Goal: Information Seeking & Learning: Learn about a topic

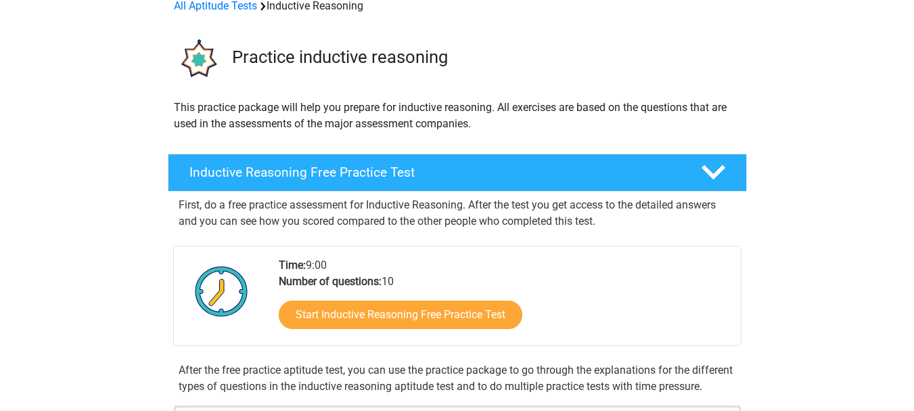
scroll to position [113, 0]
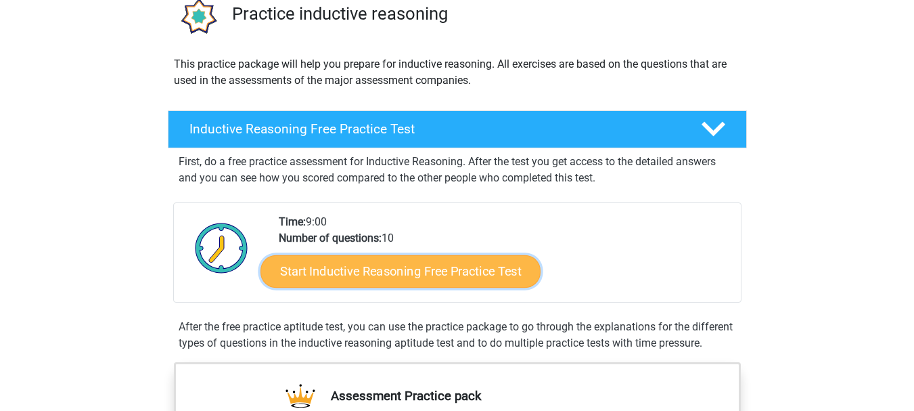
click at [416, 282] on link "Start Inductive Reasoning Free Practice Test" at bounding box center [401, 270] width 280 height 32
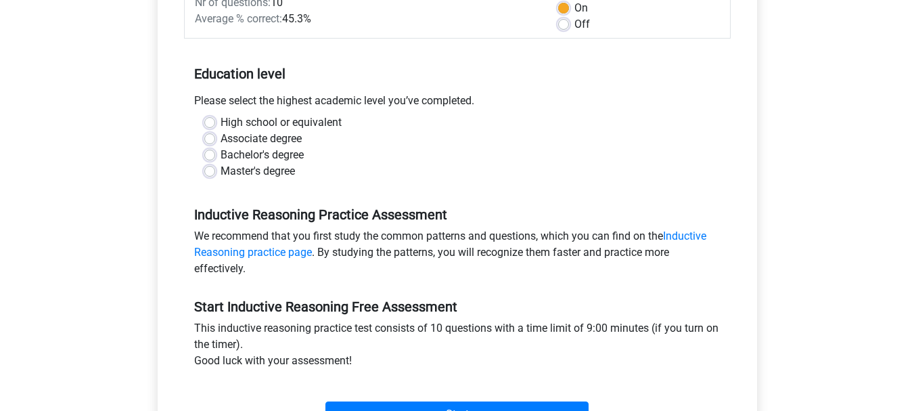
scroll to position [338, 0]
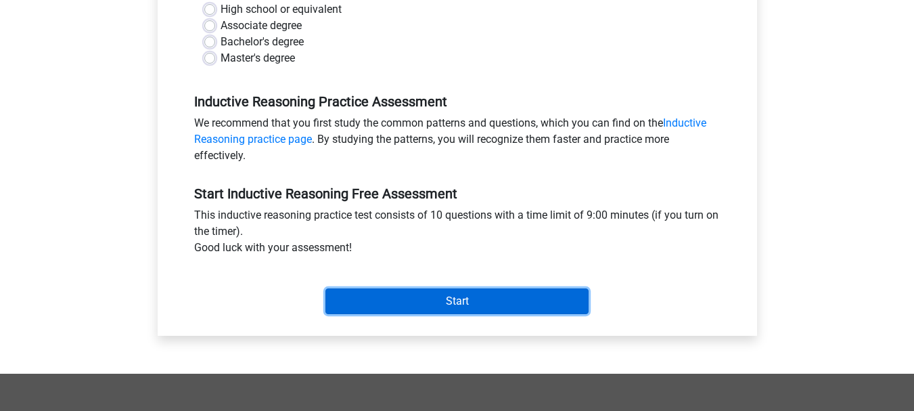
click at [409, 303] on input "Start" at bounding box center [457, 301] width 263 height 26
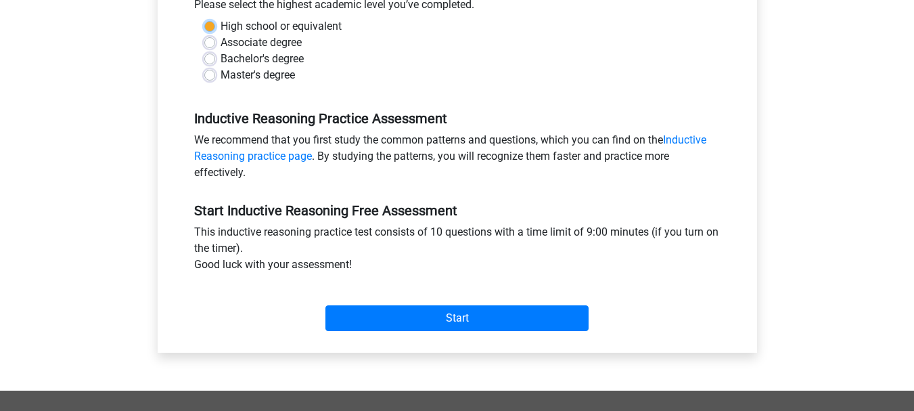
scroll to position [113, 0]
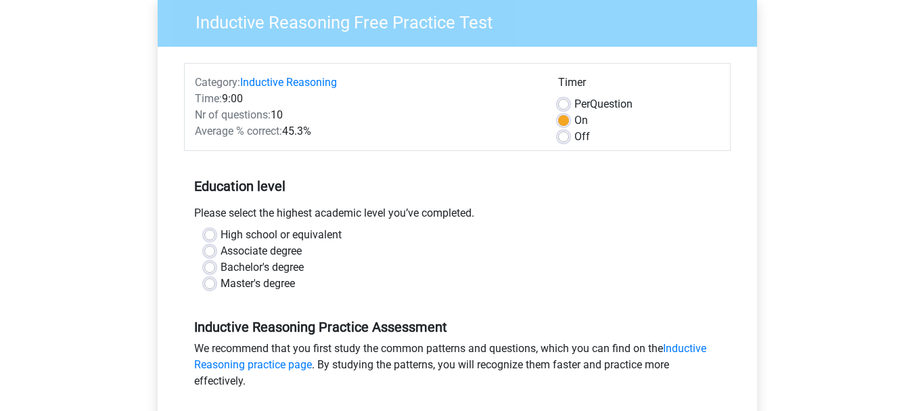
click at [221, 280] on label "Master's degree" at bounding box center [258, 283] width 74 height 16
click at [212, 280] on input "Master's degree" at bounding box center [209, 282] width 11 height 14
radio input "true"
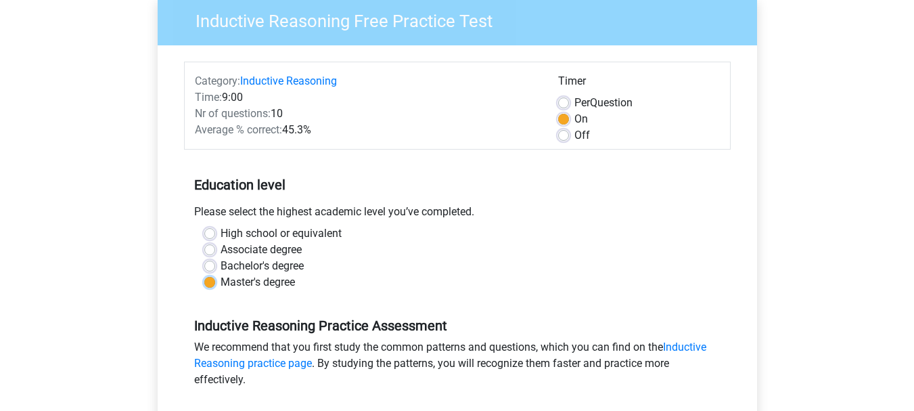
scroll to position [338, 0]
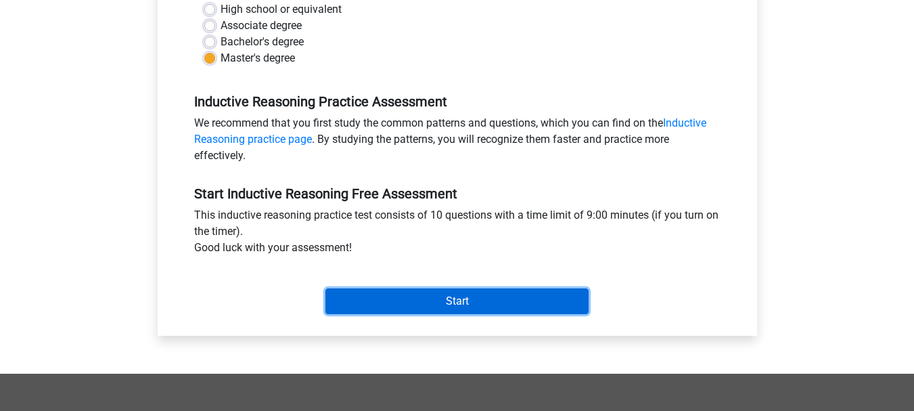
click at [541, 300] on input "Start" at bounding box center [457, 301] width 263 height 26
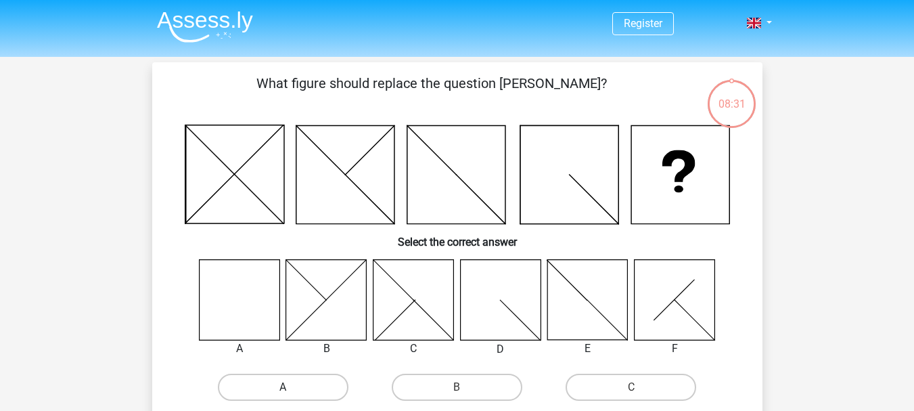
click at [304, 382] on label "A" at bounding box center [283, 387] width 131 height 27
click at [292, 387] on input "A" at bounding box center [287, 391] width 9 height 9
radio input "true"
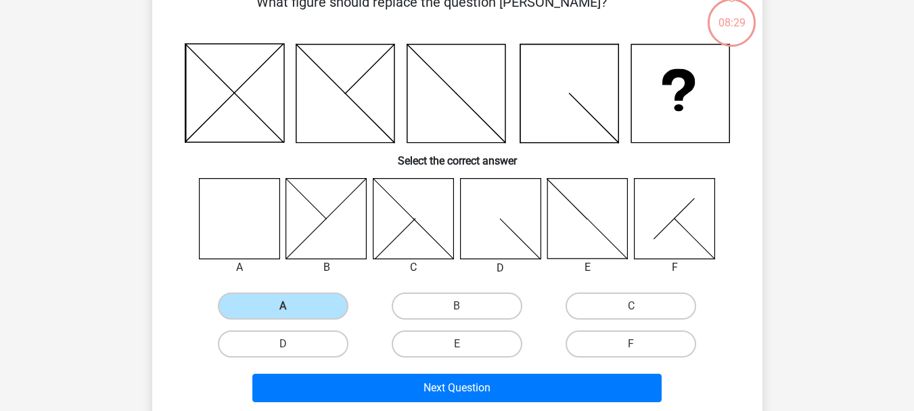
scroll to position [113, 0]
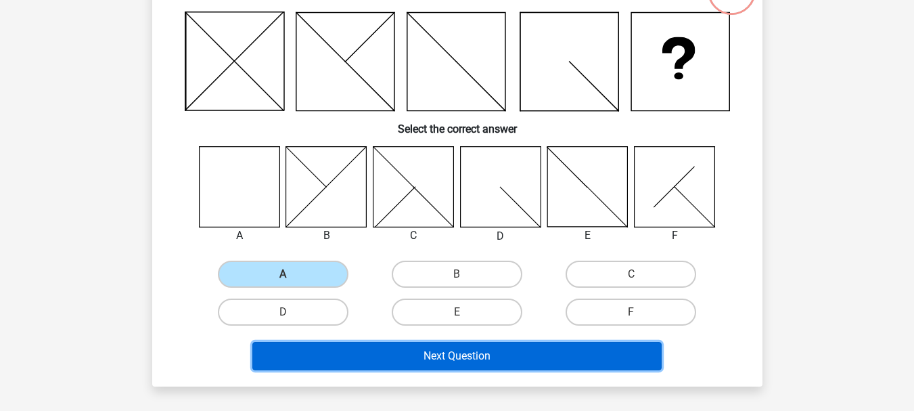
click at [510, 359] on button "Next Question" at bounding box center [456, 356] width 409 height 28
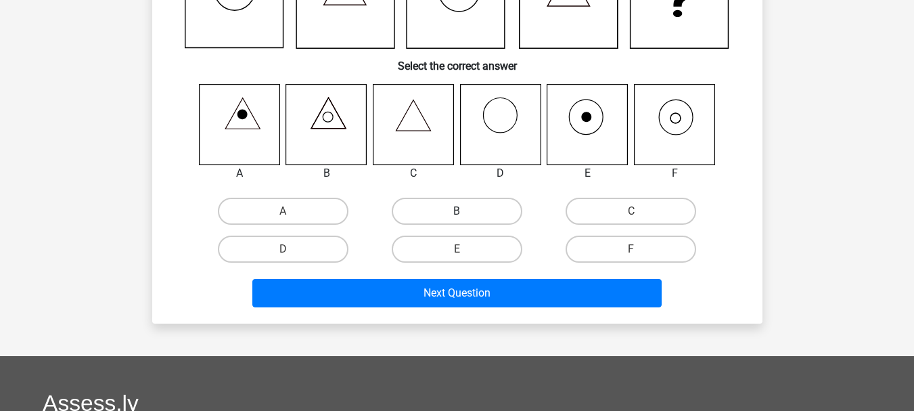
scroll to position [62, 0]
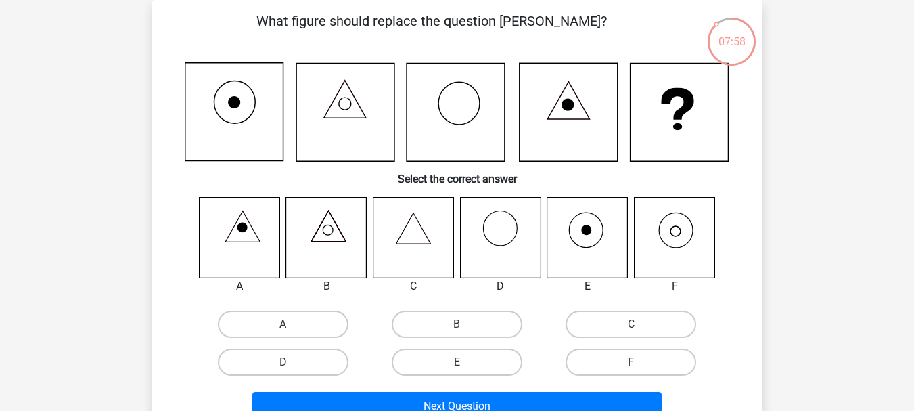
click at [632, 361] on label "F" at bounding box center [631, 362] width 131 height 27
click at [632, 362] on input "F" at bounding box center [635, 366] width 9 height 9
radio input "true"
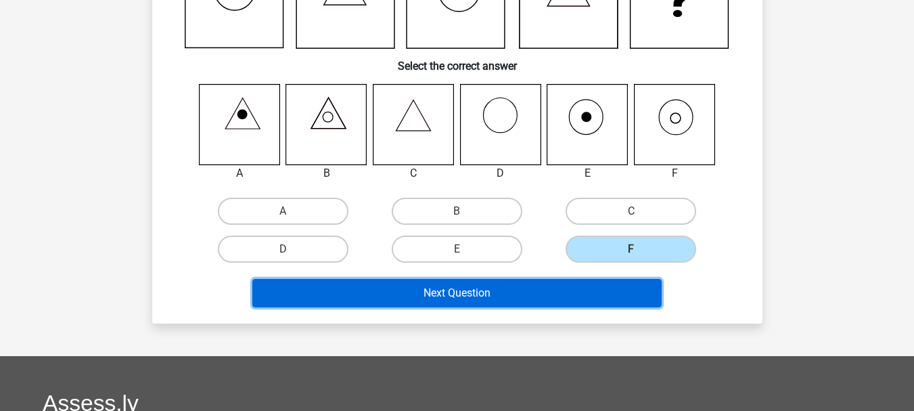
click at [615, 300] on button "Next Question" at bounding box center [456, 293] width 409 height 28
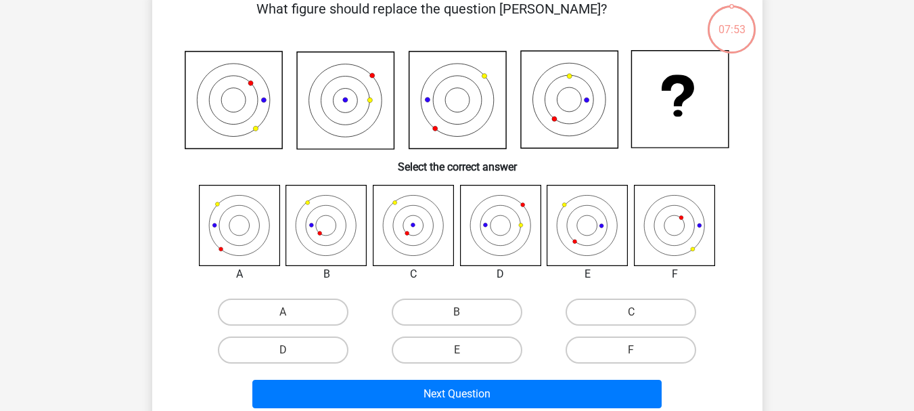
scroll to position [62, 0]
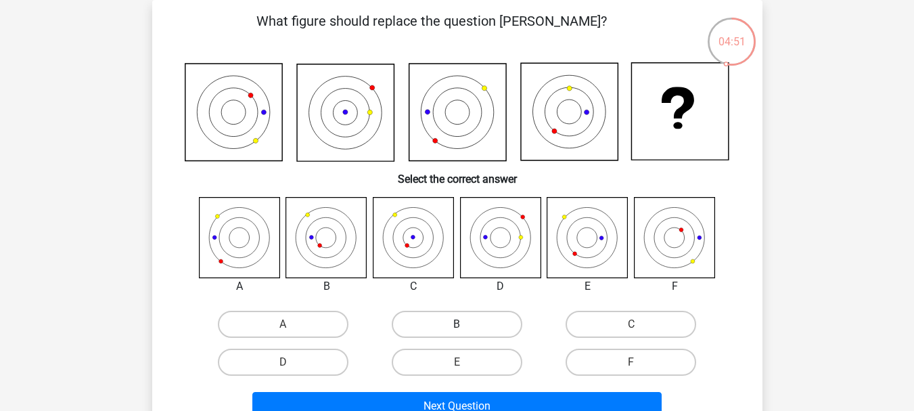
click at [477, 322] on label "B" at bounding box center [457, 324] width 131 height 27
click at [466, 324] on input "B" at bounding box center [461, 328] width 9 height 9
radio input "true"
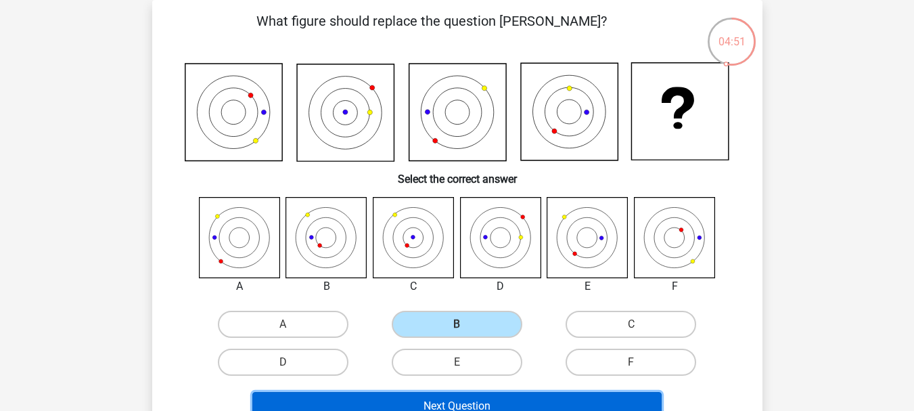
click at [478, 398] on button "Next Question" at bounding box center [456, 406] width 409 height 28
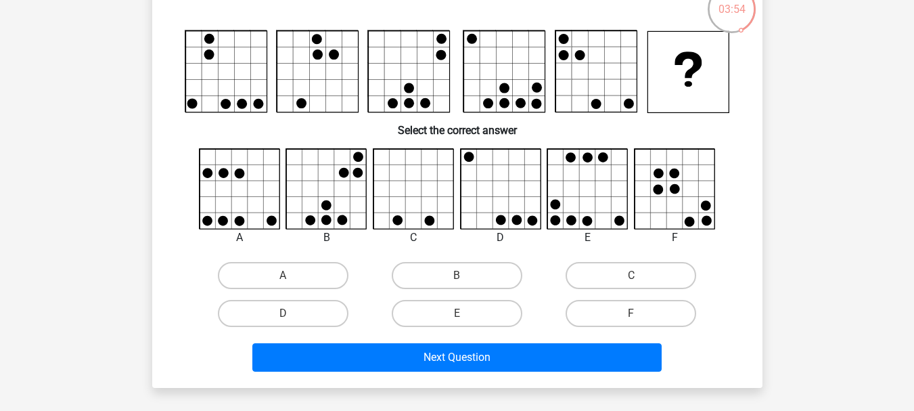
scroll to position [113, 0]
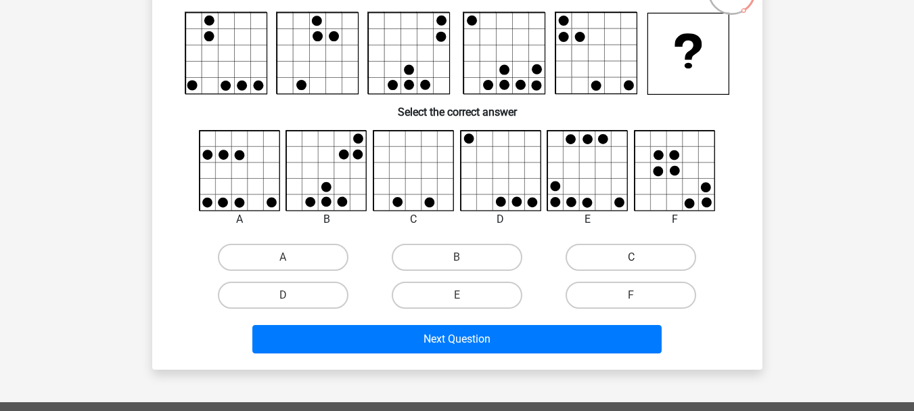
click at [609, 262] on label "C" at bounding box center [631, 257] width 131 height 27
click at [631, 262] on input "C" at bounding box center [635, 261] width 9 height 9
radio input "true"
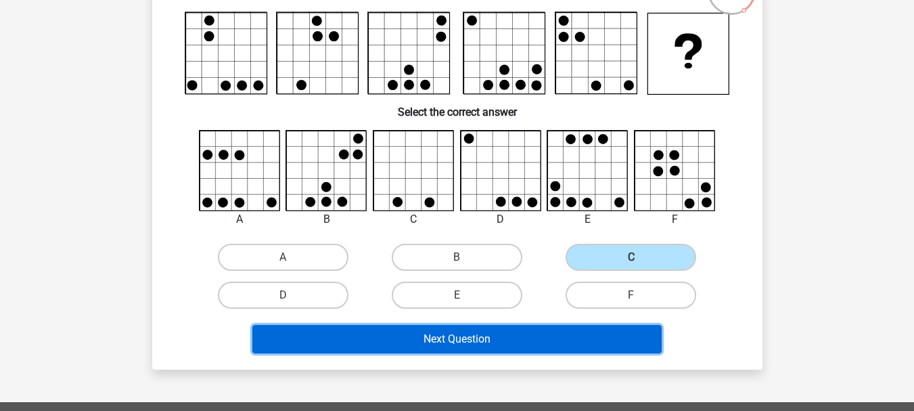
click at [484, 328] on button "Next Question" at bounding box center [456, 339] width 409 height 28
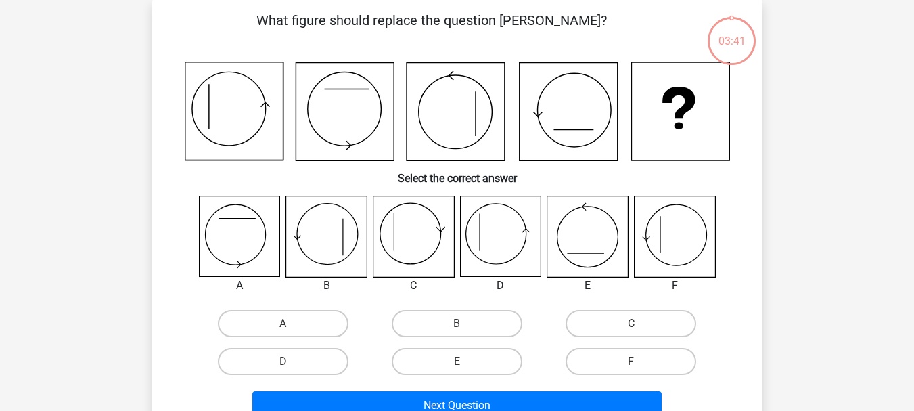
scroll to position [62, 0]
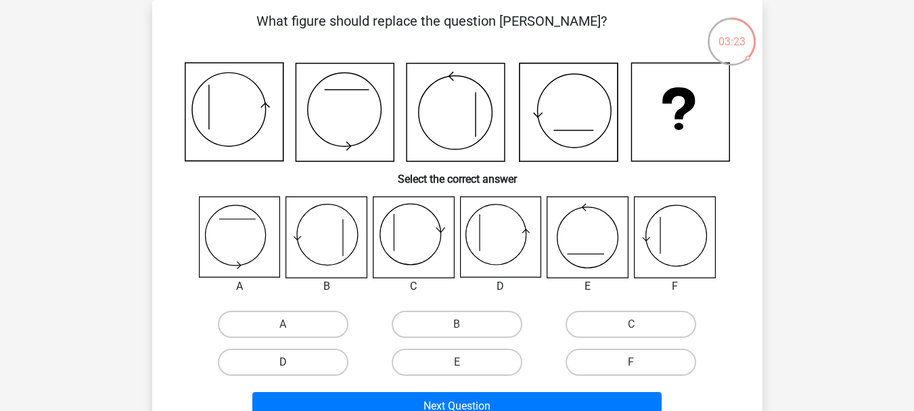
click at [333, 358] on label "D" at bounding box center [283, 362] width 131 height 27
click at [292, 362] on input "D" at bounding box center [287, 366] width 9 height 9
radio input "true"
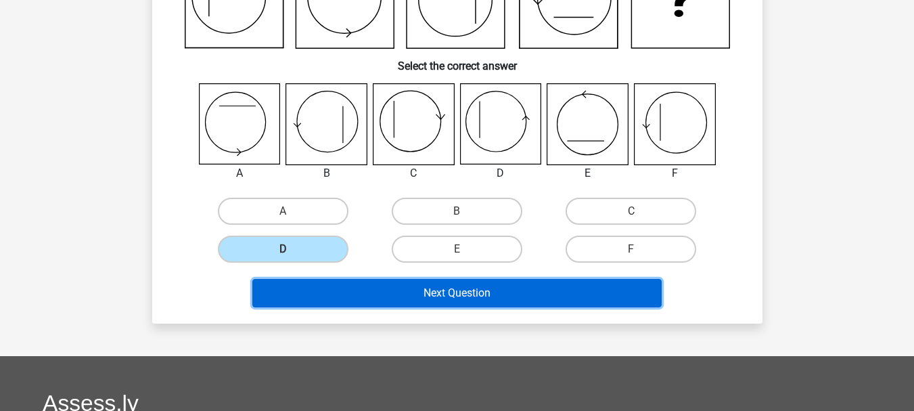
click at [485, 298] on button "Next Question" at bounding box center [456, 293] width 409 height 28
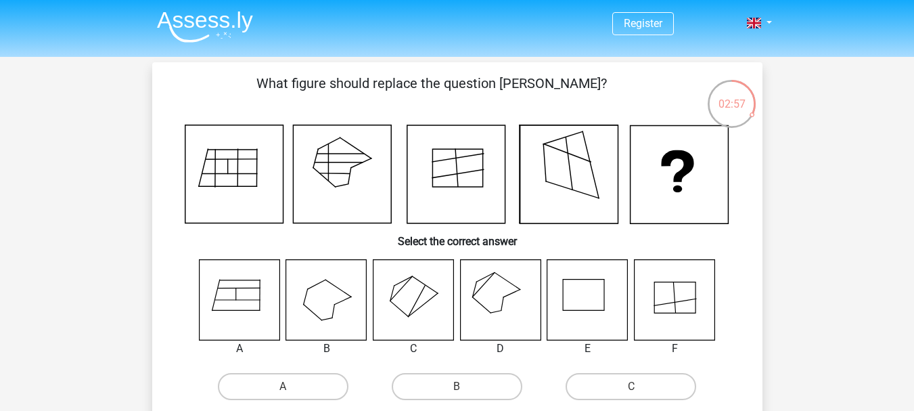
scroll to position [113, 0]
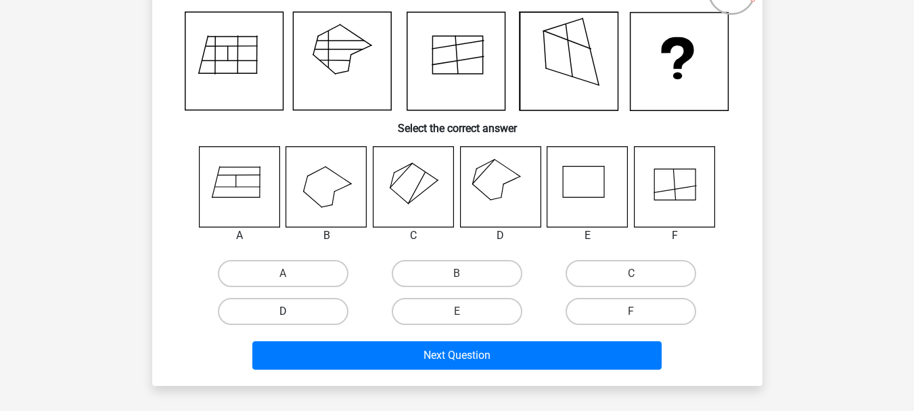
click at [313, 309] on label "D" at bounding box center [283, 311] width 131 height 27
click at [292, 311] on input "D" at bounding box center [287, 315] width 9 height 9
radio input "true"
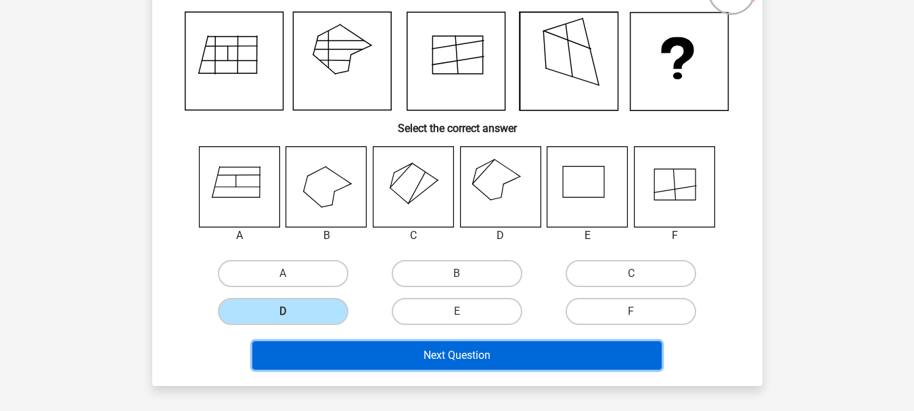
click at [424, 353] on button "Next Question" at bounding box center [456, 355] width 409 height 28
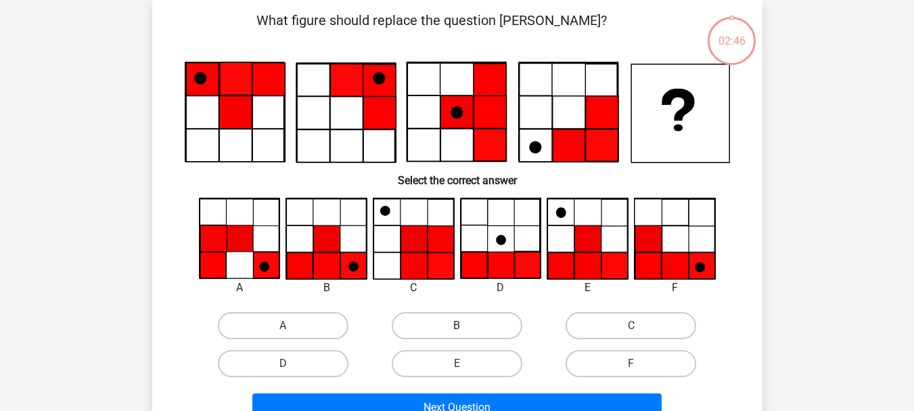
scroll to position [62, 0]
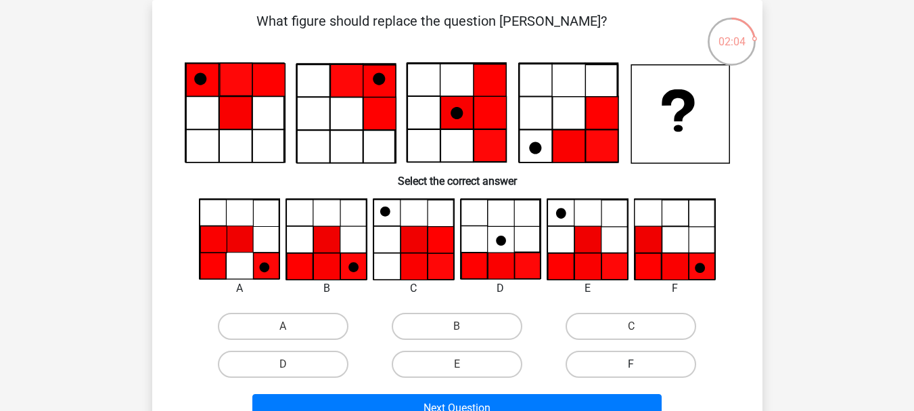
click at [597, 368] on label "F" at bounding box center [631, 364] width 131 height 27
click at [631, 368] on input "F" at bounding box center [635, 368] width 9 height 9
radio input "true"
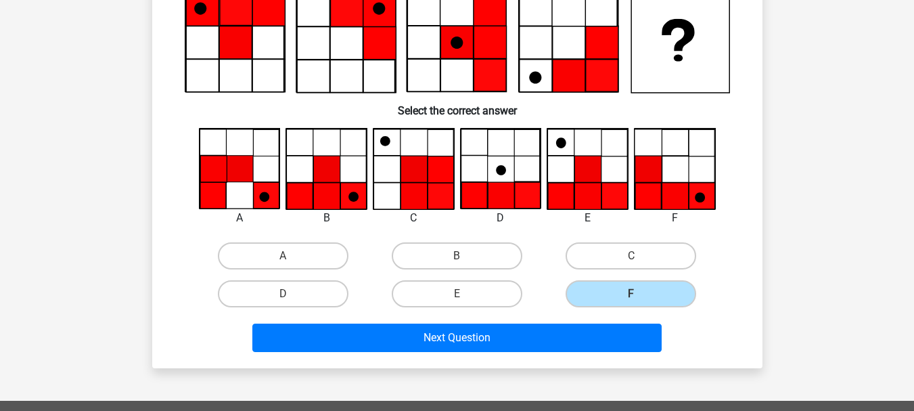
scroll to position [288, 0]
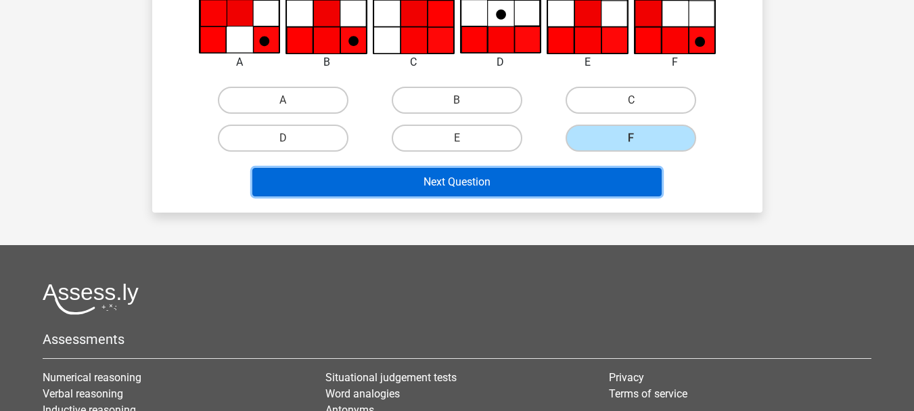
click at [480, 189] on button "Next Question" at bounding box center [456, 182] width 409 height 28
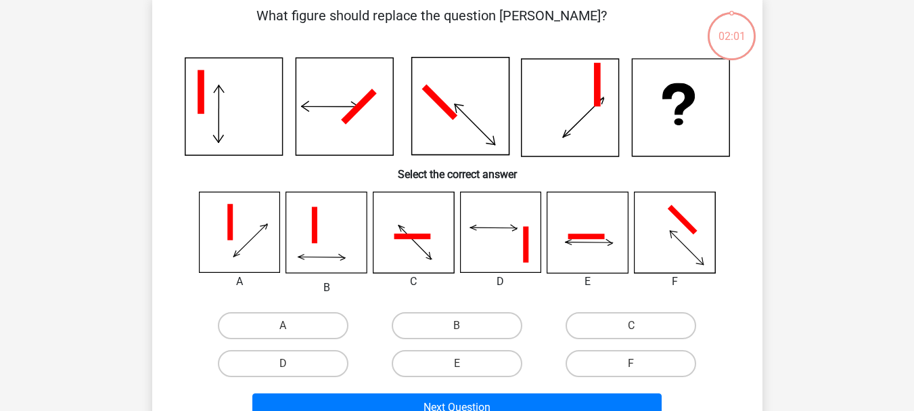
scroll to position [62, 0]
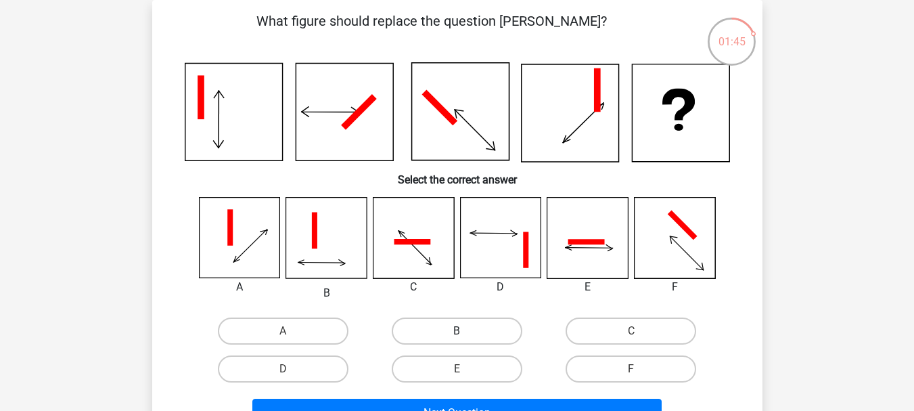
click at [474, 331] on label "B" at bounding box center [457, 330] width 131 height 27
click at [466, 331] on input "B" at bounding box center [461, 335] width 9 height 9
radio input "true"
click at [437, 374] on label "E" at bounding box center [457, 368] width 131 height 27
click at [457, 374] on input "E" at bounding box center [461, 373] width 9 height 9
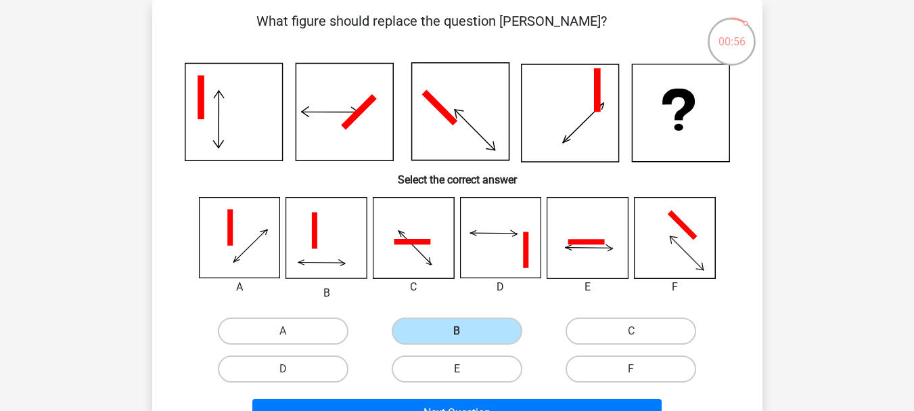
radio input "true"
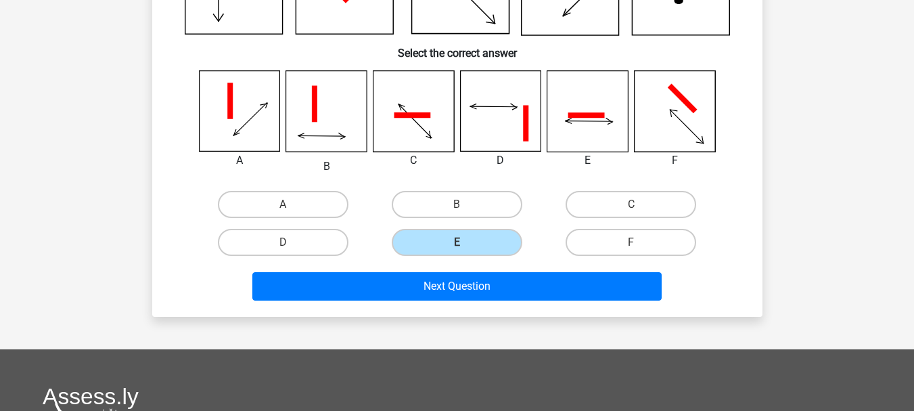
scroll to position [288, 0]
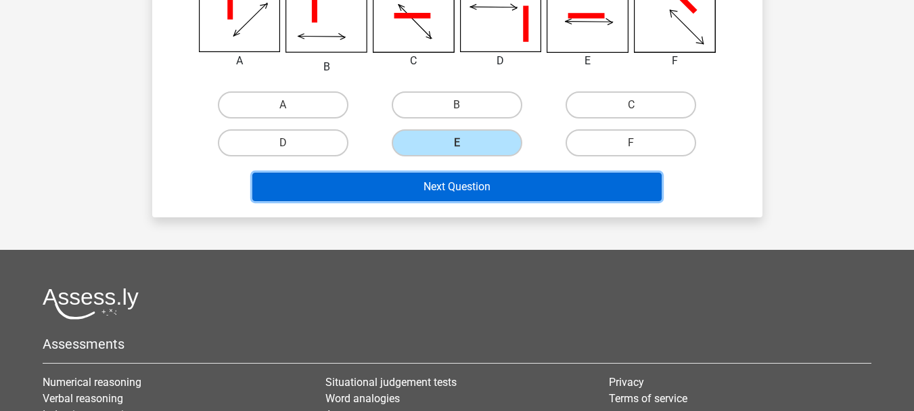
click at [495, 191] on button "Next Question" at bounding box center [456, 187] width 409 height 28
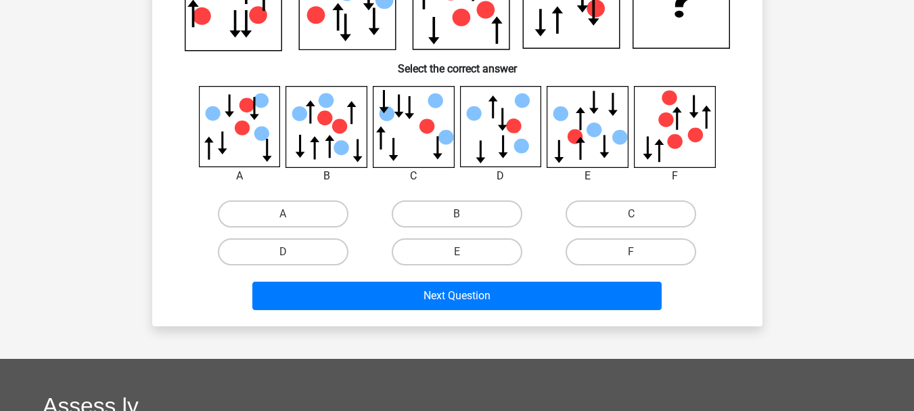
scroll to position [62, 0]
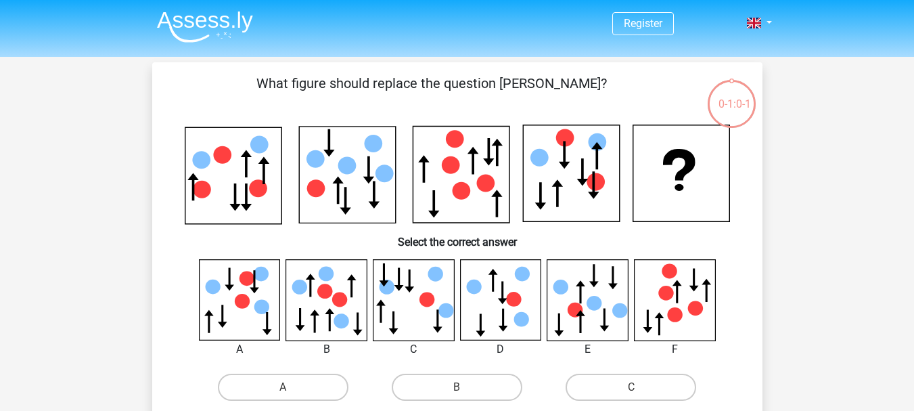
scroll to position [62, 0]
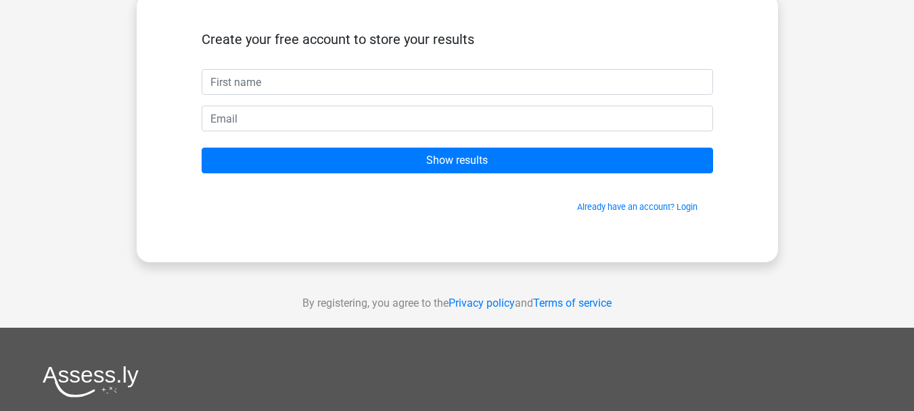
scroll to position [113, 0]
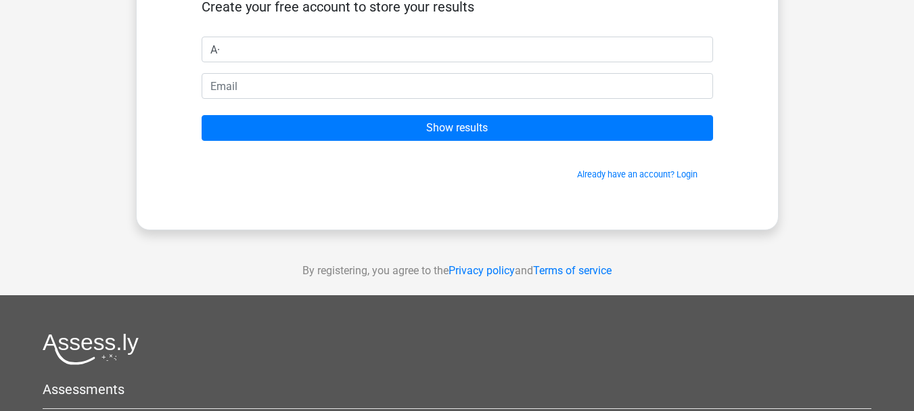
type input "A"
type input "Á"
type input "[PERSON_NAME]"
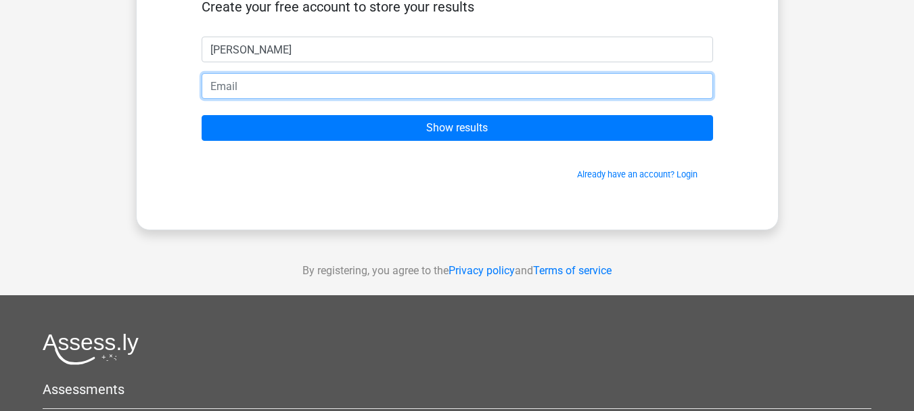
click at [298, 90] on input "email" at bounding box center [458, 86] width 512 height 26
type input "y"
type input "ỵ"
type input "y"
click at [215, 87] on input "ỵuyanh" at bounding box center [458, 86] width 512 height 26
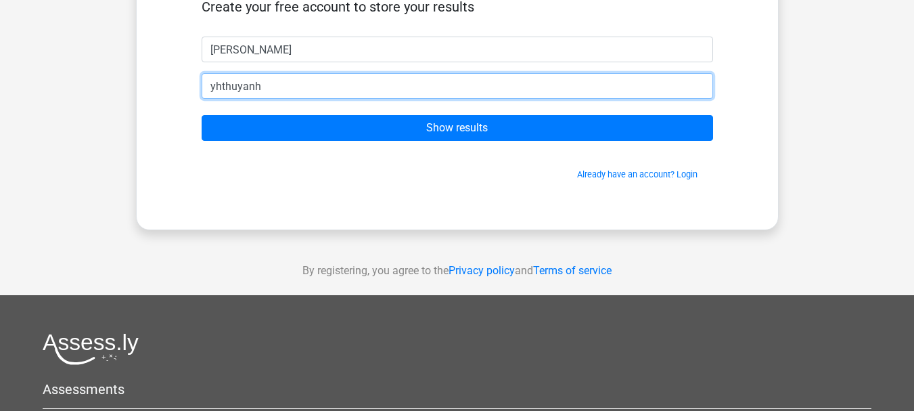
drag, startPoint x: 222, startPoint y: 88, endPoint x: 192, endPoint y: 86, distance: 30.5
click at [192, 86] on div "yhthuyanh" at bounding box center [458, 86] width 532 height 26
click at [311, 89] on input "thuyanh" at bounding box center [458, 86] width 512 height 26
type input "[EMAIL_ADDRESS][DOMAIN_NAME]"
click at [202, 115] on input "Show results" at bounding box center [458, 128] width 512 height 26
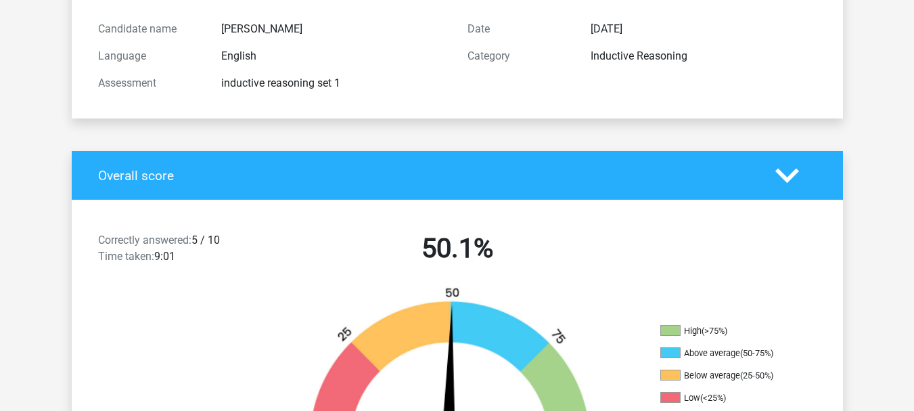
scroll to position [113, 0]
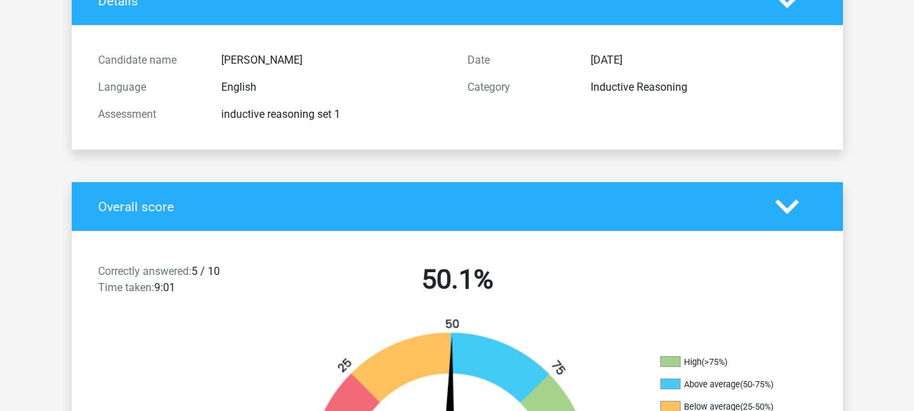
click at [776, 204] on icon at bounding box center [788, 207] width 24 height 24
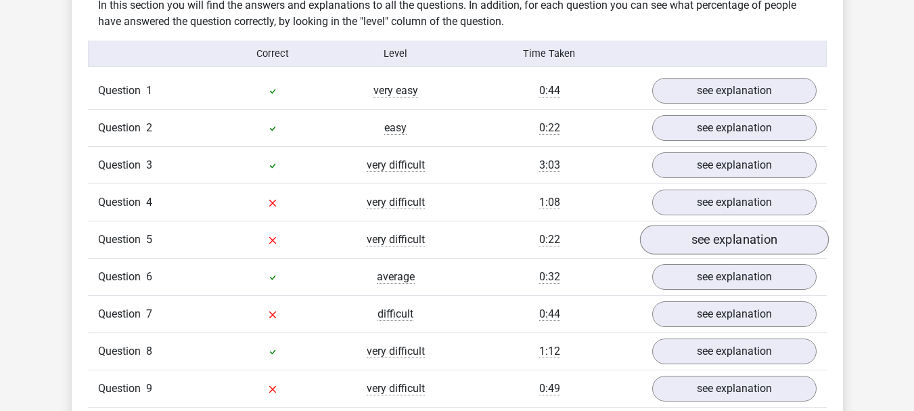
scroll to position [677, 0]
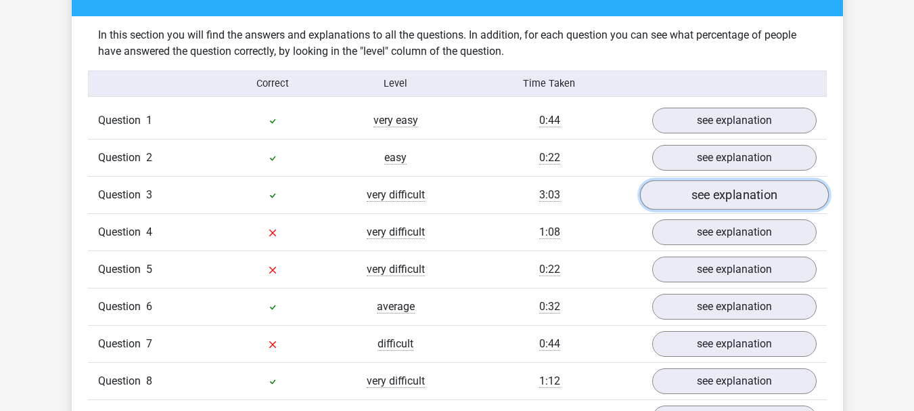
click at [736, 194] on link "see explanation" at bounding box center [734, 195] width 189 height 30
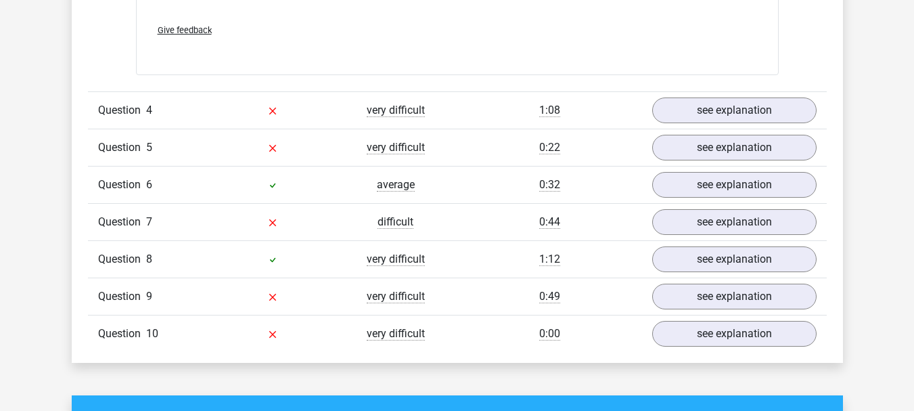
scroll to position [1917, 0]
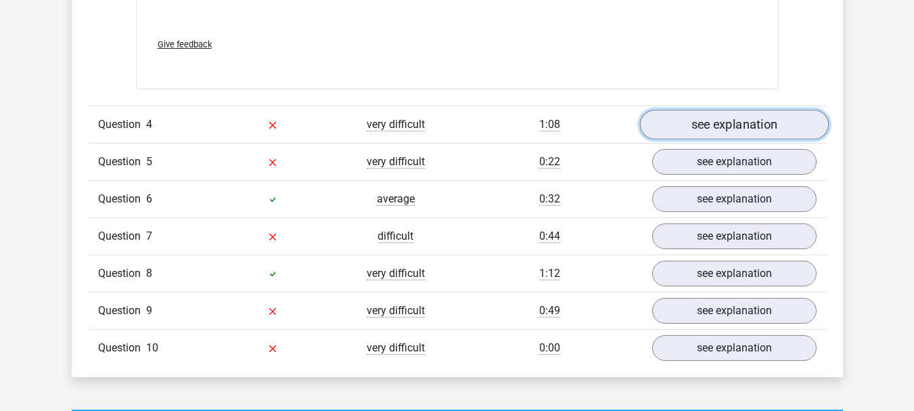
click at [747, 131] on link "see explanation" at bounding box center [734, 125] width 189 height 30
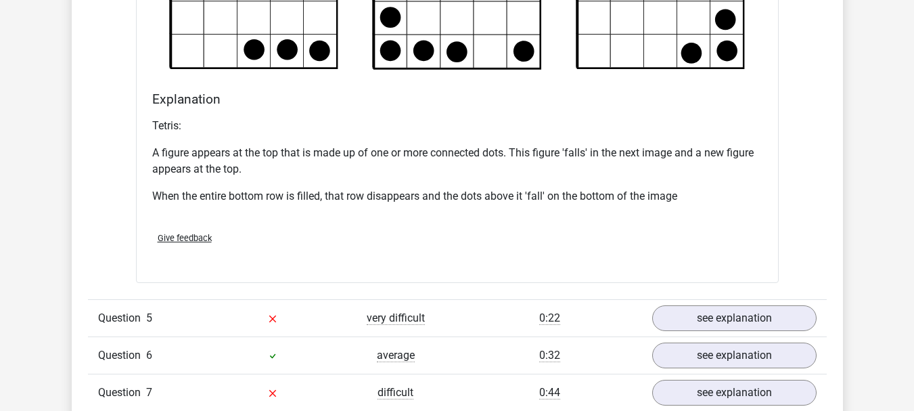
scroll to position [2594, 0]
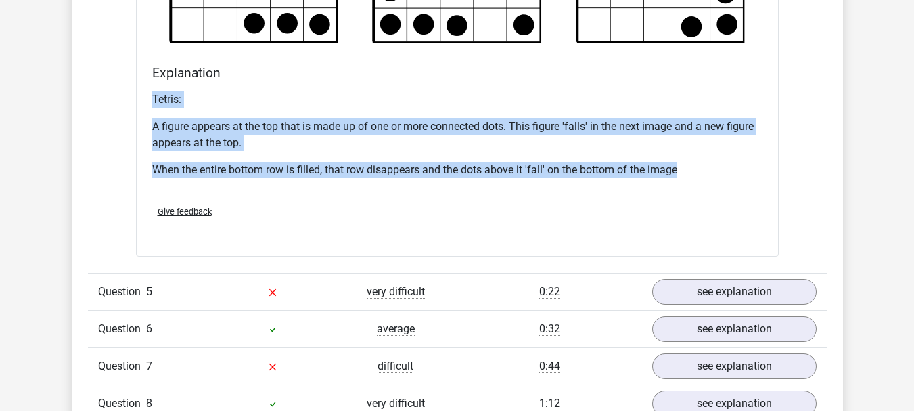
drag, startPoint x: 684, startPoint y: 175, endPoint x: 146, endPoint y: 93, distance: 544.4
click at [147, 93] on div "Explanation Tetris: A figure appears at the top that is made up of one or more …" at bounding box center [457, 129] width 621 height 129
copy div "Tetris: A figure appears at the top that is made up of one or more connected do…"
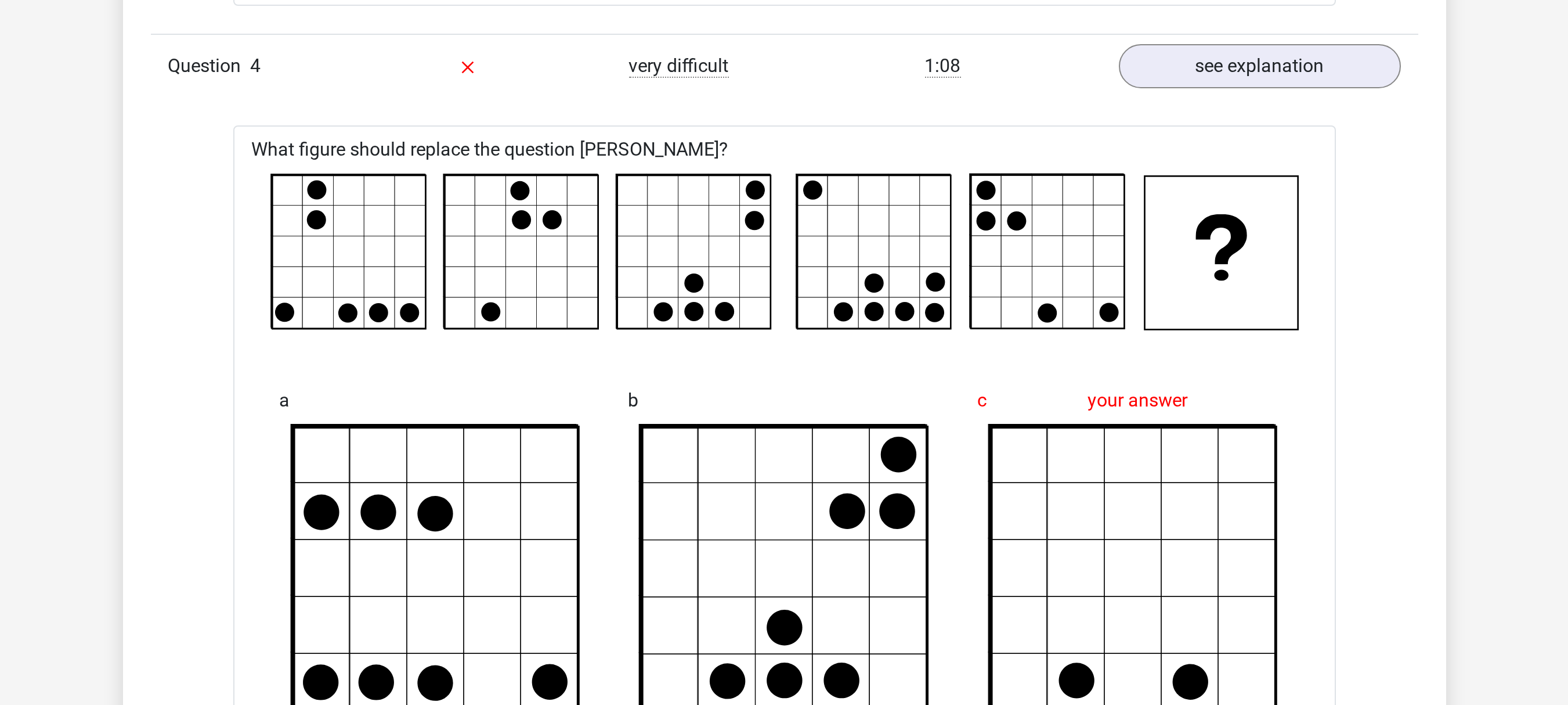
scroll to position [1742, 0]
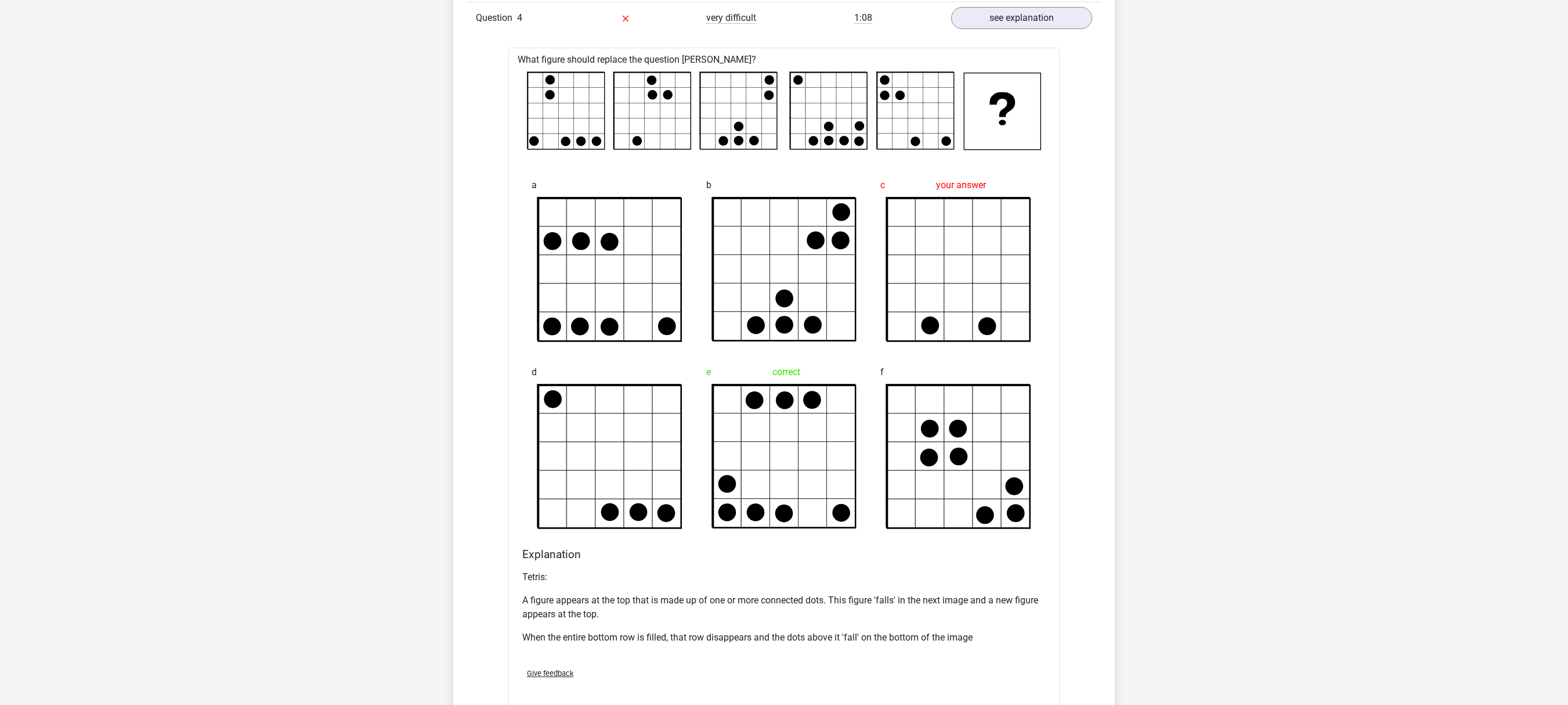
drag, startPoint x: 634, startPoint y: 20, endPoint x: 1084, endPoint y: 462, distance: 630.8
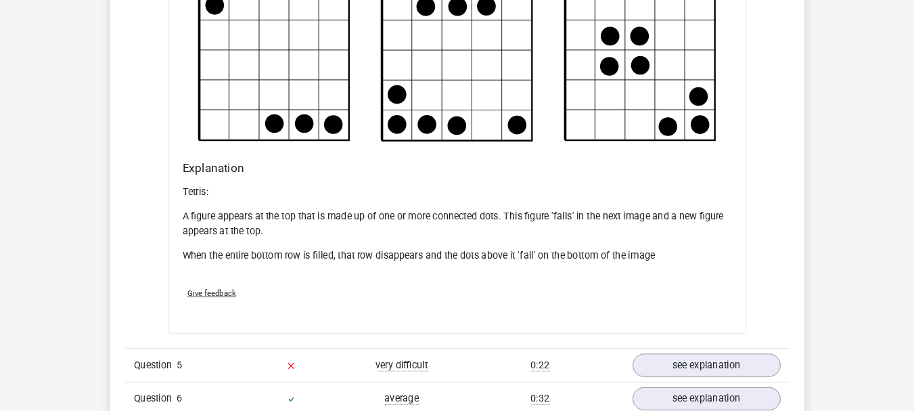
scroll to position [2482, 0]
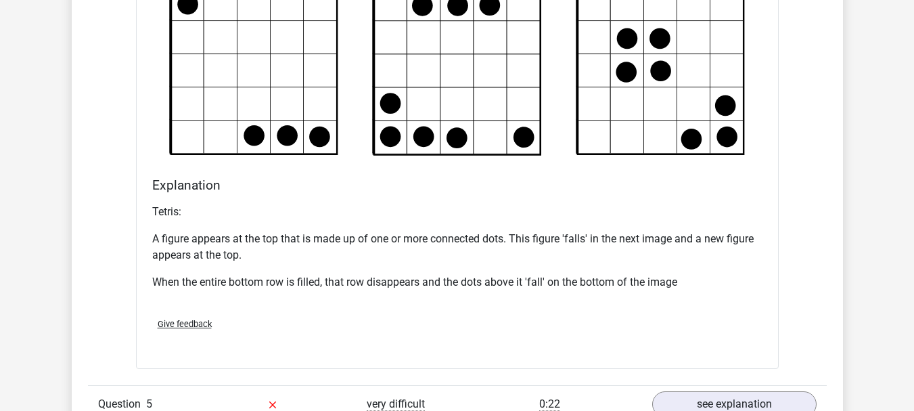
drag, startPoint x: 1679, startPoint y: 0, endPoint x: 25, endPoint y: 232, distance: 1669.7
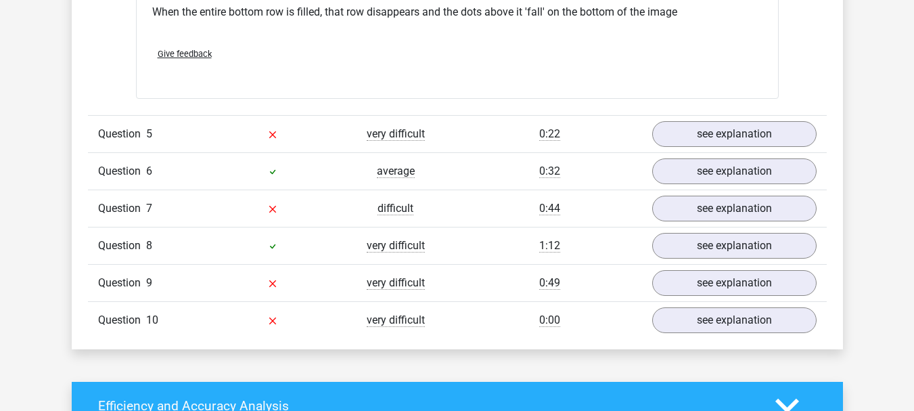
scroll to position [2820, 0]
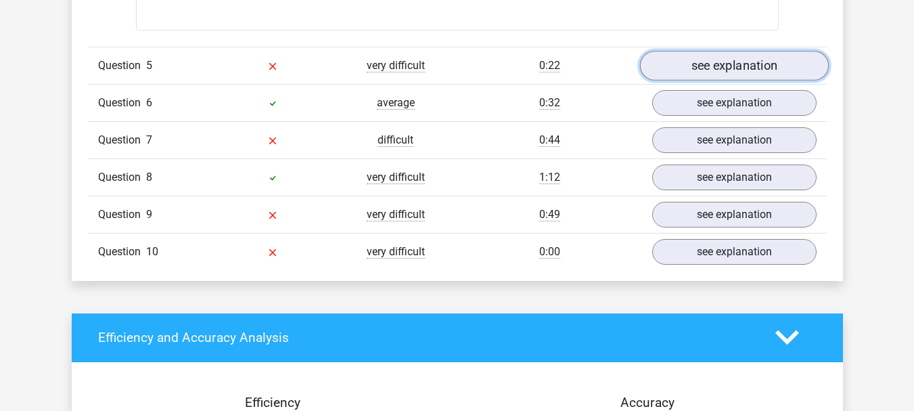
click at [749, 74] on link "see explanation" at bounding box center [734, 66] width 189 height 30
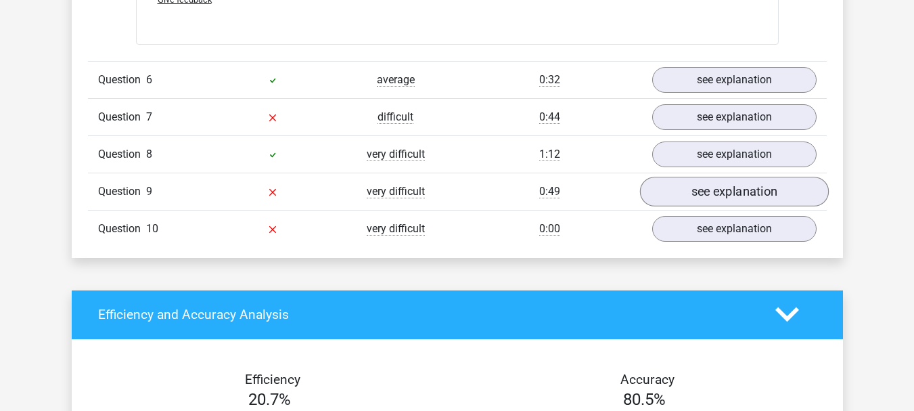
scroll to position [3949, 0]
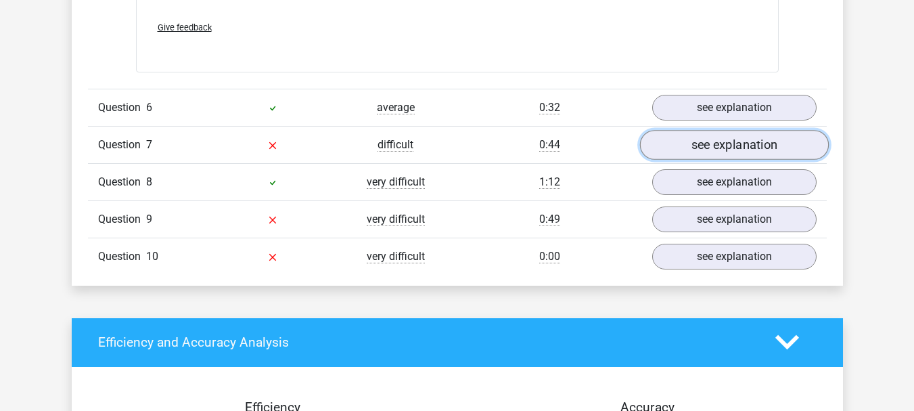
click at [739, 153] on link "see explanation" at bounding box center [734, 145] width 189 height 30
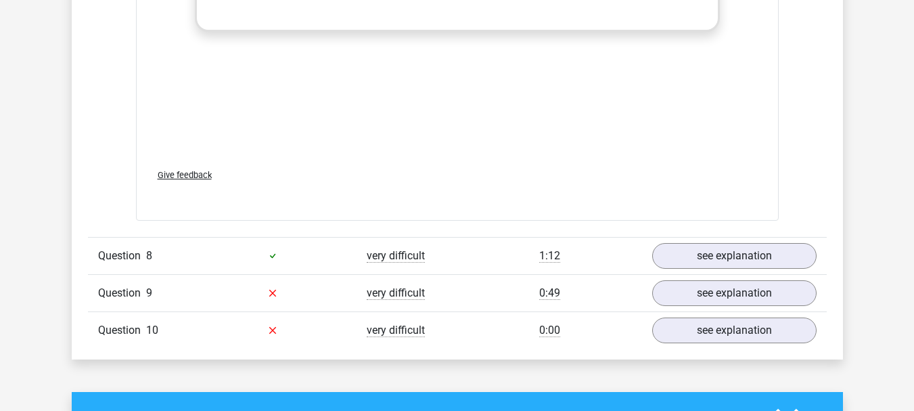
scroll to position [5077, 0]
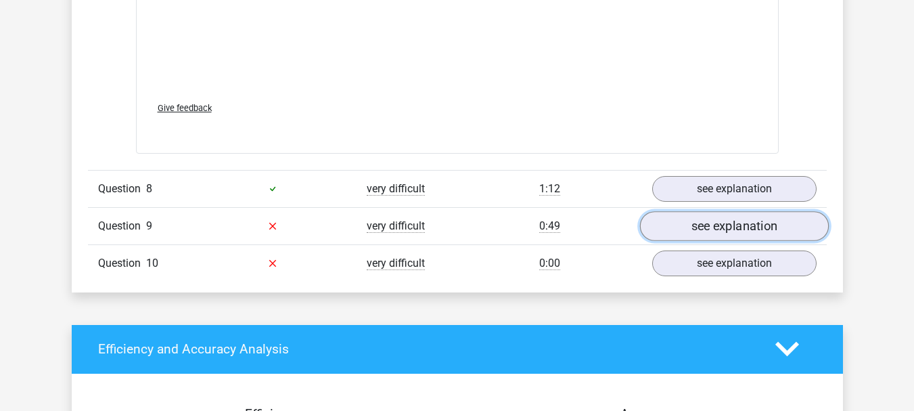
click at [713, 227] on link "see explanation" at bounding box center [734, 226] width 189 height 30
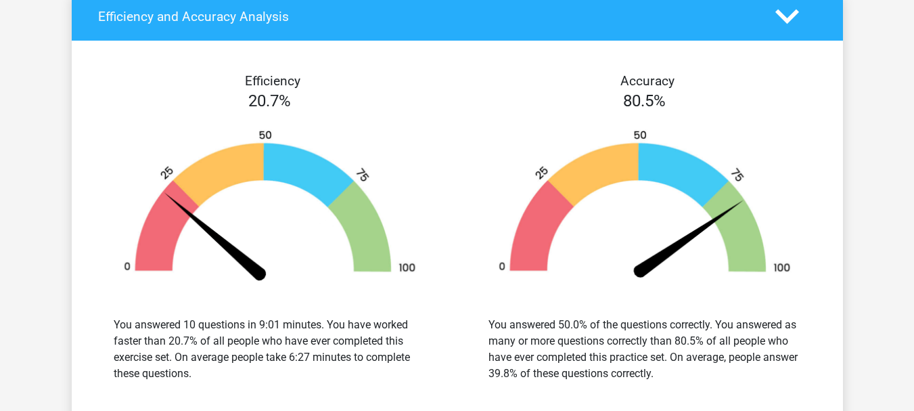
scroll to position [6205, 0]
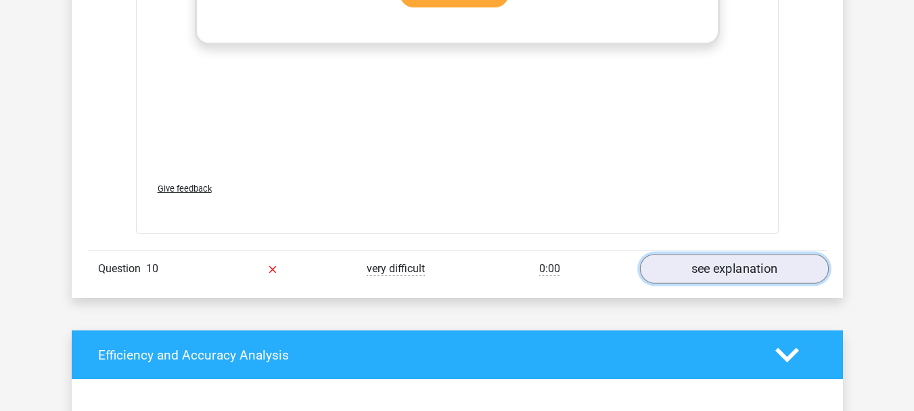
click at [726, 267] on link "see explanation" at bounding box center [734, 269] width 189 height 30
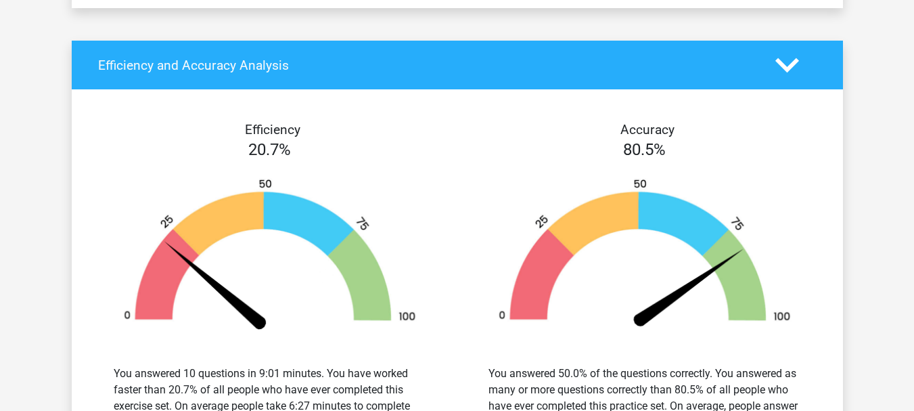
scroll to position [7671, 0]
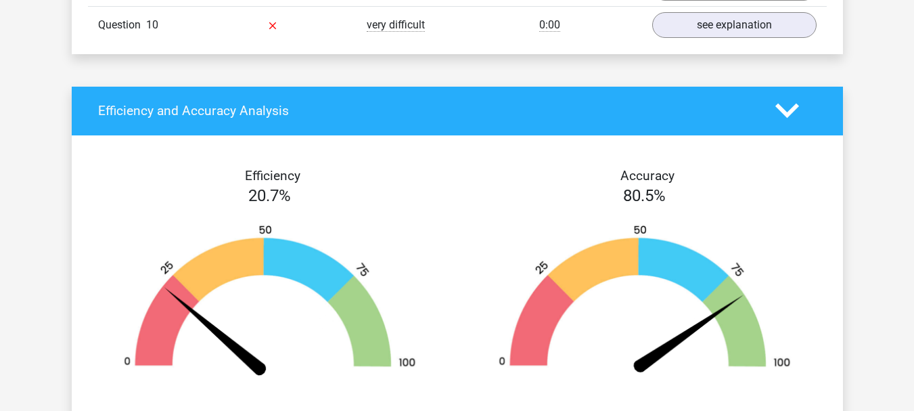
scroll to position [2256, 0]
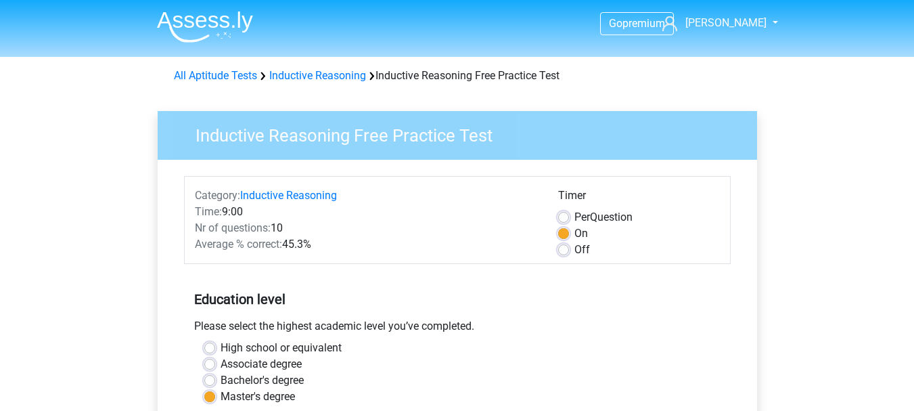
scroll to position [338, 0]
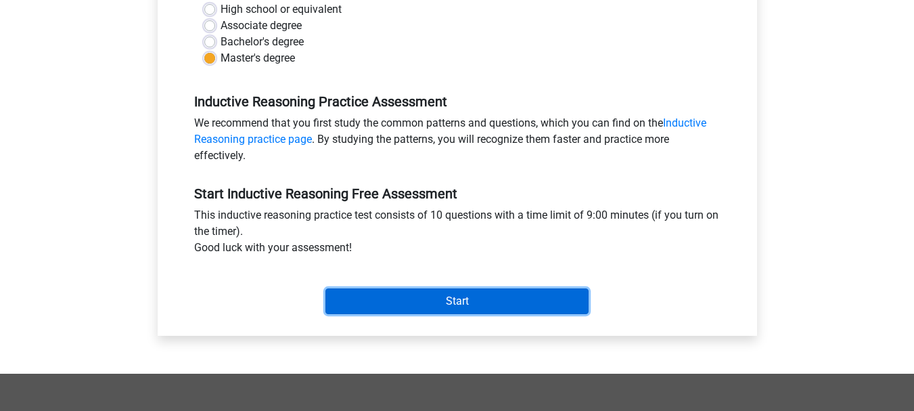
click at [546, 300] on input "Start" at bounding box center [457, 301] width 263 height 26
